Goal: Task Accomplishment & Management: Use online tool/utility

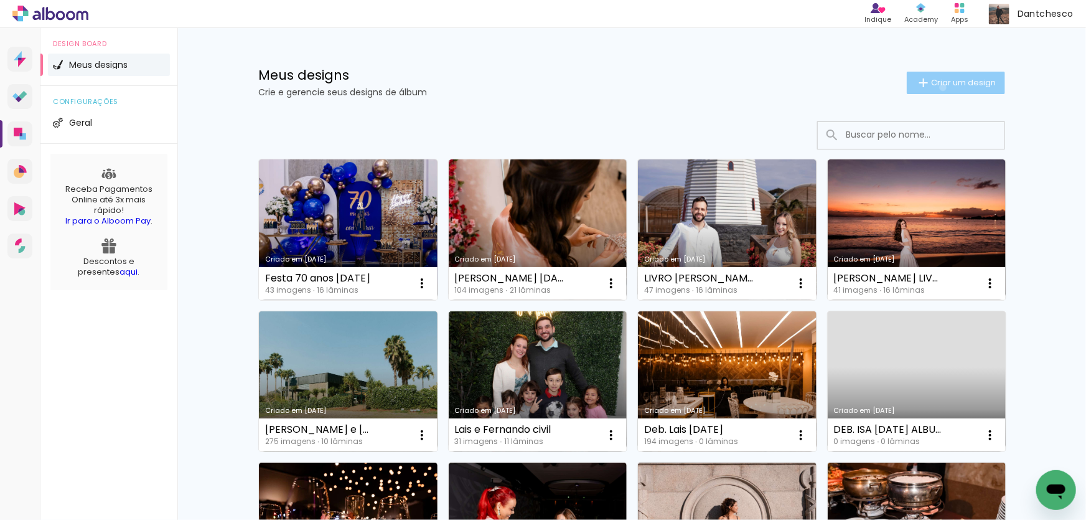
click at [937, 87] on span "Criar um design" at bounding box center [963, 82] width 65 height 8
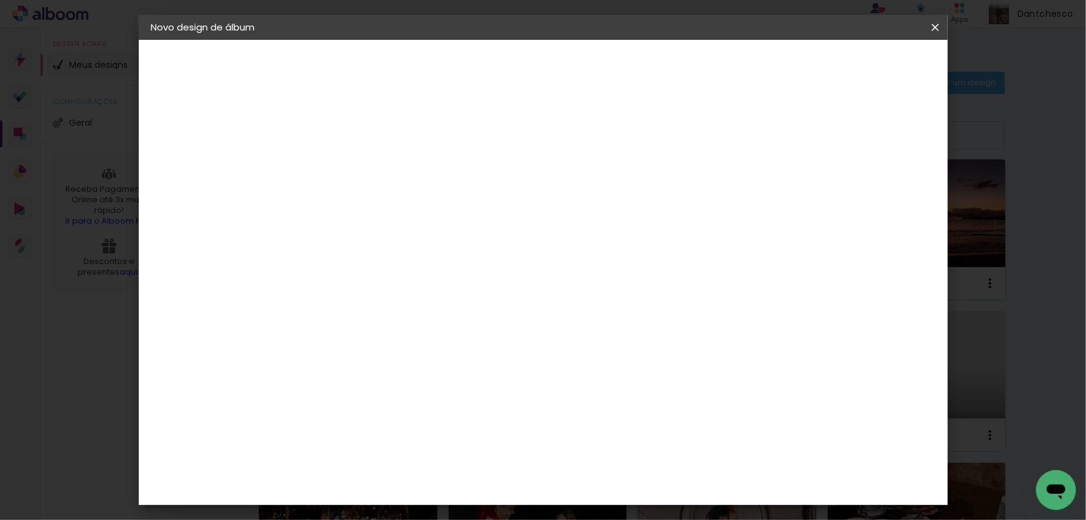
click at [355, 168] on input at bounding box center [355, 166] width 0 height 19
type input "d"
type input "DEB. DUDA [DATE]"
type paper-input "DEB. DUDA [DATE]"
click at [0, 0] on slot "Avançar" at bounding box center [0, 0] width 0 height 0
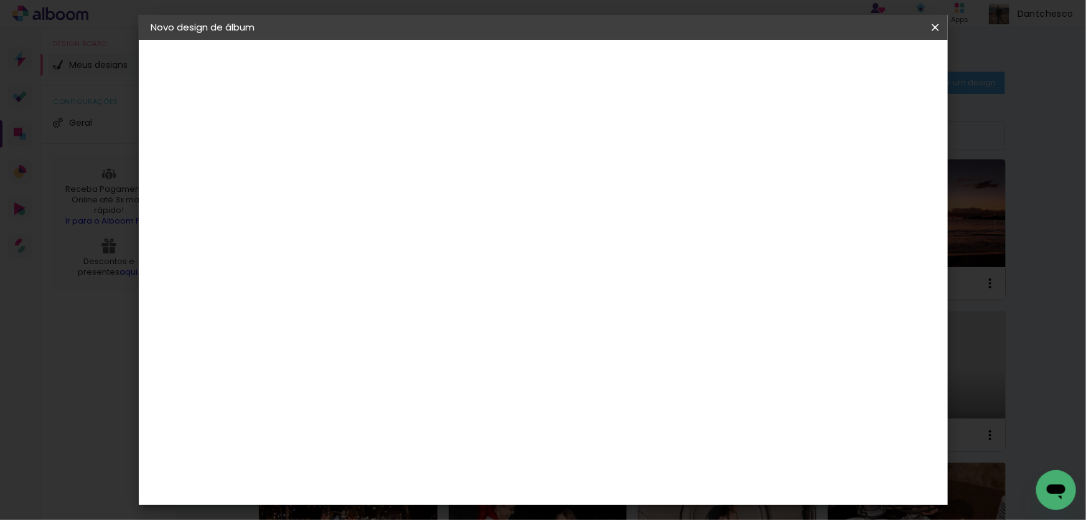
click at [588, 186] on paper-item "Tamanho Livre" at bounding box center [528, 189] width 120 height 27
click at [0, 0] on slot "Avançar" at bounding box center [0, 0] width 0 height 0
drag, startPoint x: 330, startPoint y: 355, endPoint x: 312, endPoint y: 355, distance: 18.1
click at [312, 355] on input "30" at bounding box center [315, 353] width 32 height 19
type input "25"
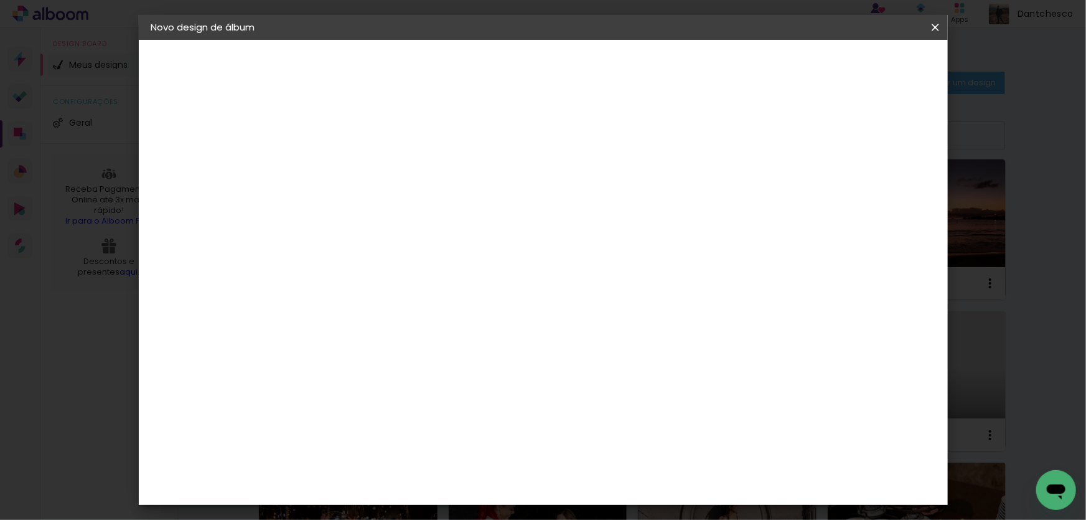
type paper-input "25"
click at [621, 480] on input "60" at bounding box center [612, 478] width 32 height 19
type input "50"
type paper-input "50"
click at [858, 70] on span "Iniciar design" at bounding box center [830, 66] width 57 height 9
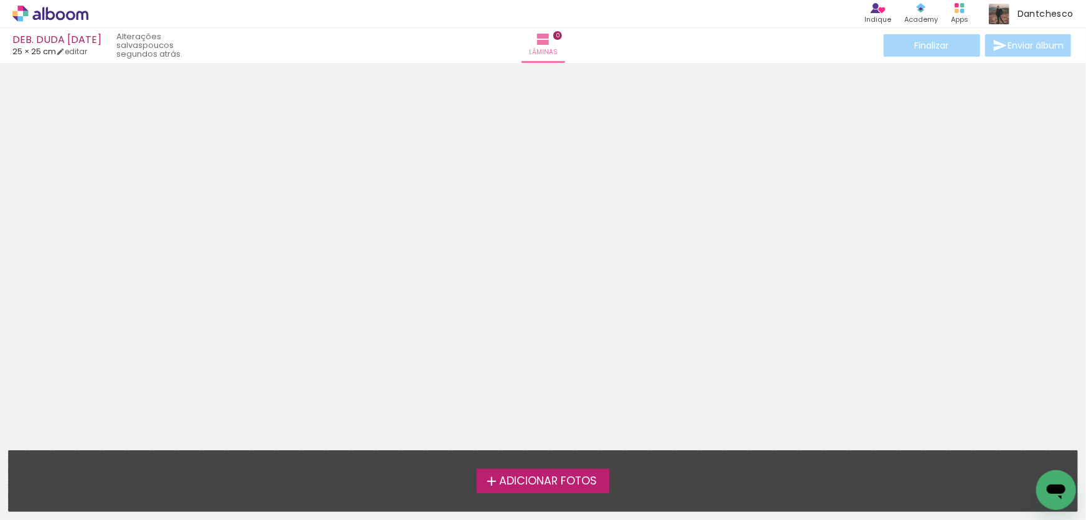
click at [555, 237] on div at bounding box center [543, 252] width 1086 height 370
click at [68, 12] on icon at bounding box center [70, 15] width 9 height 9
